Goal: Information Seeking & Learning: Check status

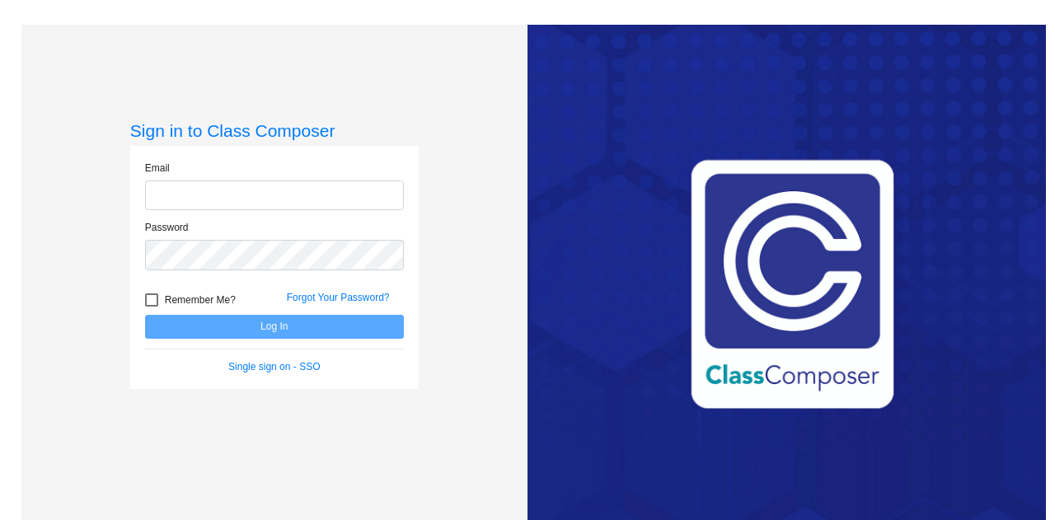
type input "[PERSON_NAME][EMAIL_ADDRESS][PERSON_NAME][DOMAIN_NAME]"
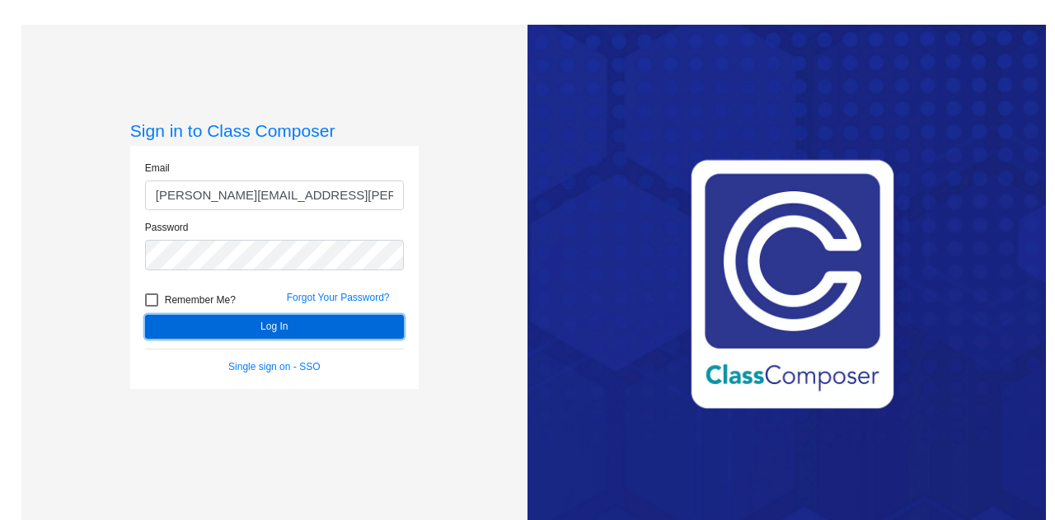
click at [362, 331] on button "Log In" at bounding box center [274, 327] width 259 height 24
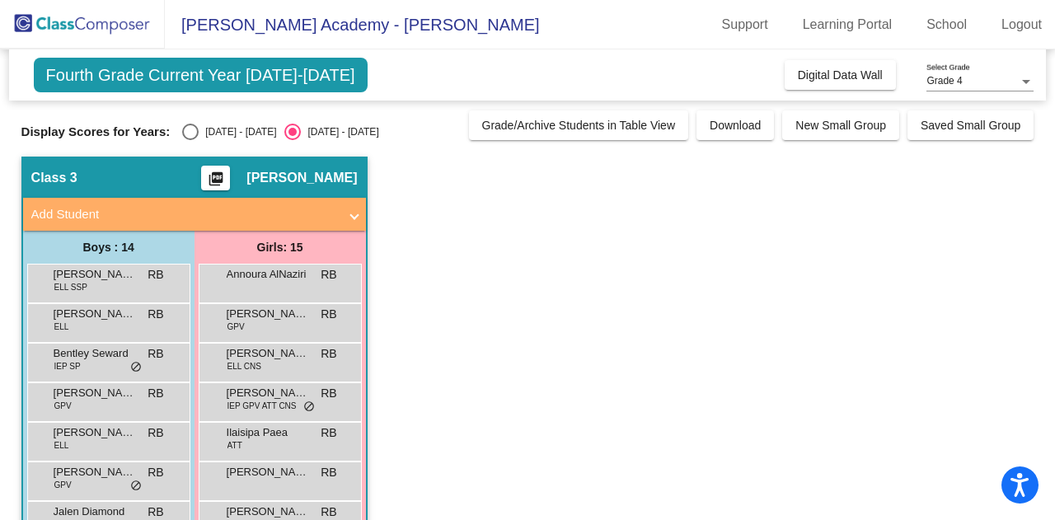
click at [195, 135] on div "Select an option" at bounding box center [190, 132] width 16 height 16
click at [190, 140] on input "[DATE] - [DATE]" at bounding box center [190, 140] width 1 height 1
radio input "true"
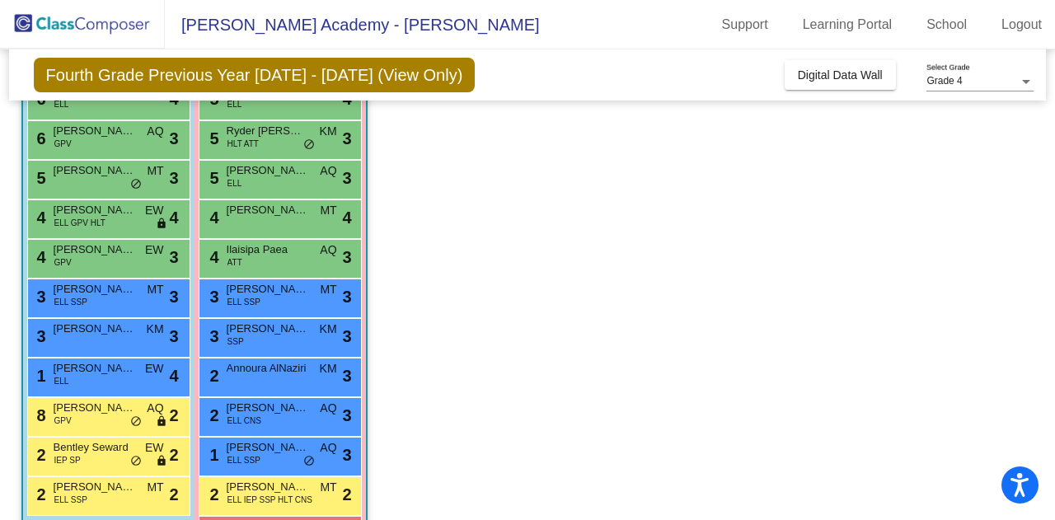
scroll to position [302, 0]
click at [273, 340] on div "3 [PERSON_NAME] SSP KM lock do_not_disturb_alt 3" at bounding box center [279, 336] width 157 height 34
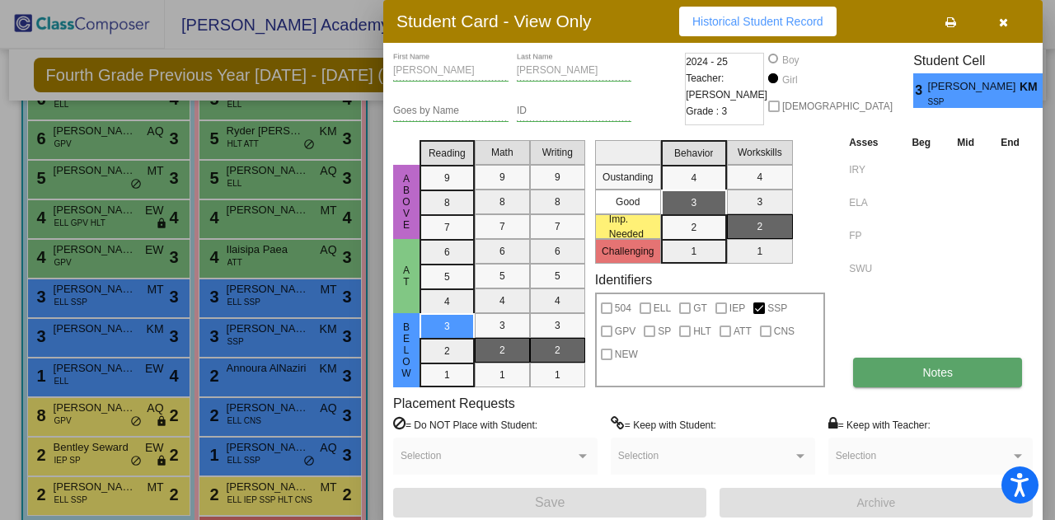
click at [879, 369] on button "Notes" at bounding box center [937, 373] width 169 height 30
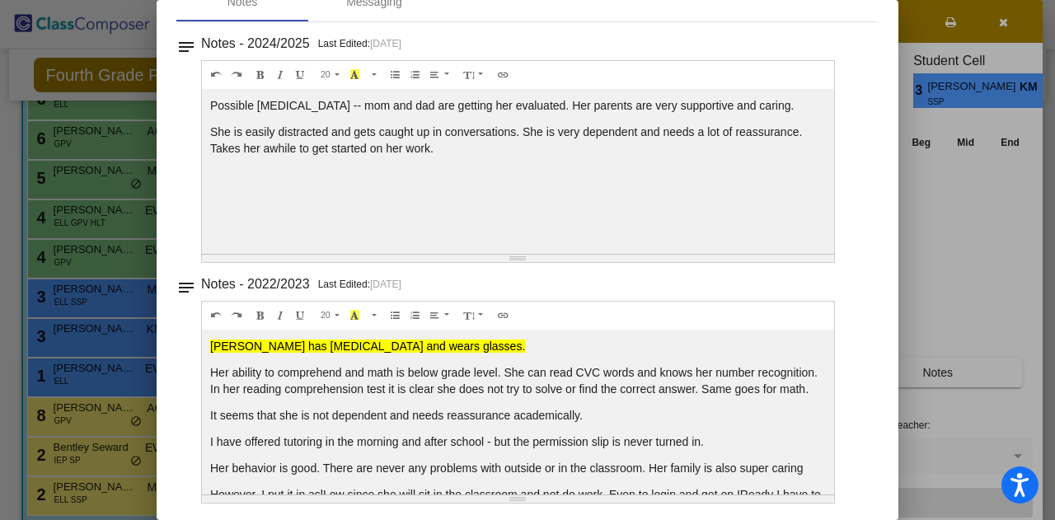
scroll to position [0, 0]
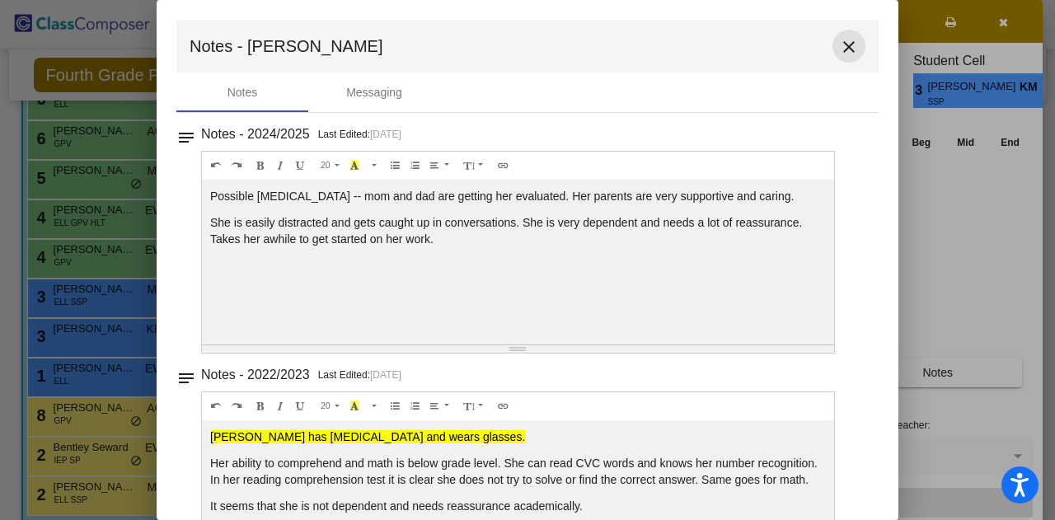
click at [847, 47] on mat-icon "close" at bounding box center [849, 47] width 20 height 20
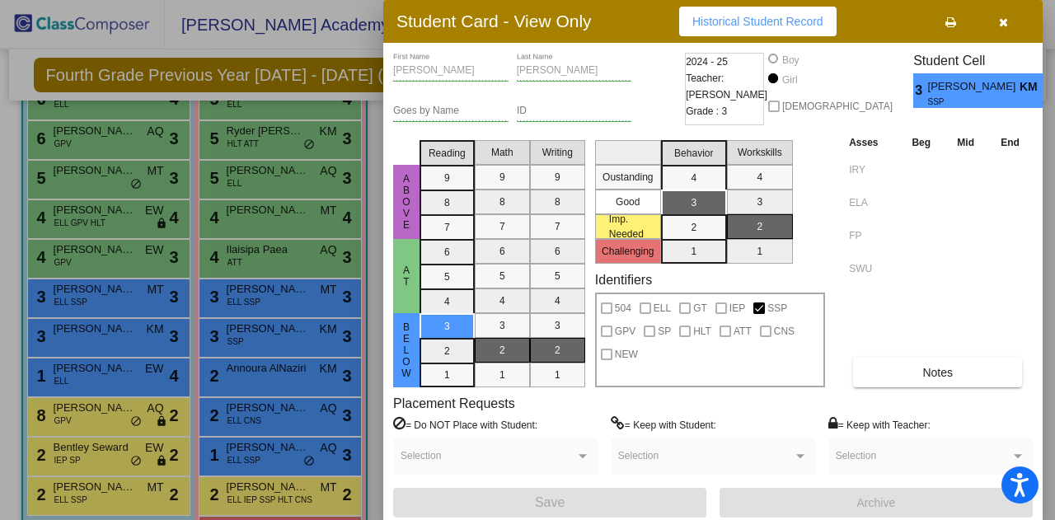
click at [1013, 41] on div "Student Card - View Only Historical Student Record" at bounding box center [712, 21] width 659 height 43
click at [999, 22] on icon "button" at bounding box center [1003, 22] width 9 height 12
